Goal: Transaction & Acquisition: Purchase product/service

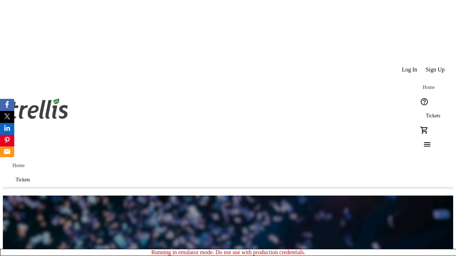
click at [435, 67] on span "Sign Up" at bounding box center [434, 70] width 19 height 6
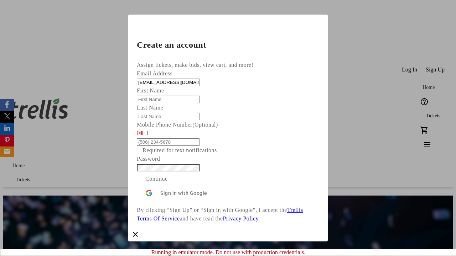
type input "Makenna"
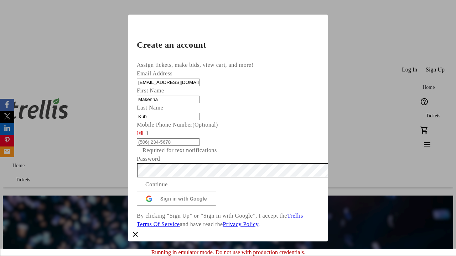
type input "Kub"
click at [168, 189] on span "Continue" at bounding box center [156, 184] width 22 height 9
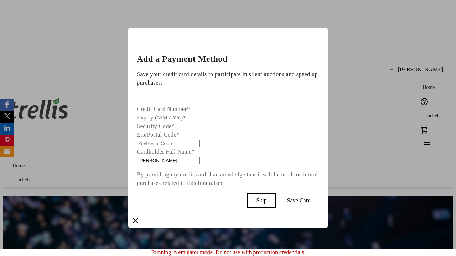
click at [266, 199] on span "Skip" at bounding box center [261, 201] width 10 height 6
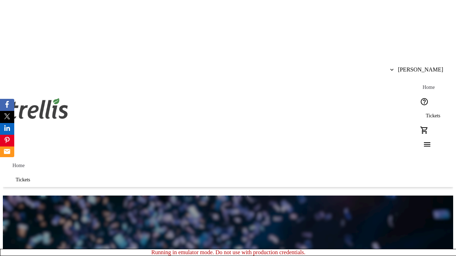
click at [425, 113] on span "Tickets" at bounding box center [432, 116] width 15 height 6
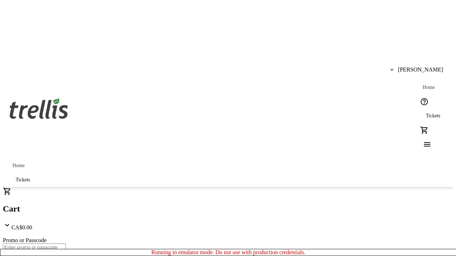
type input "1"
